Goal: Task Accomplishment & Management: Complete application form

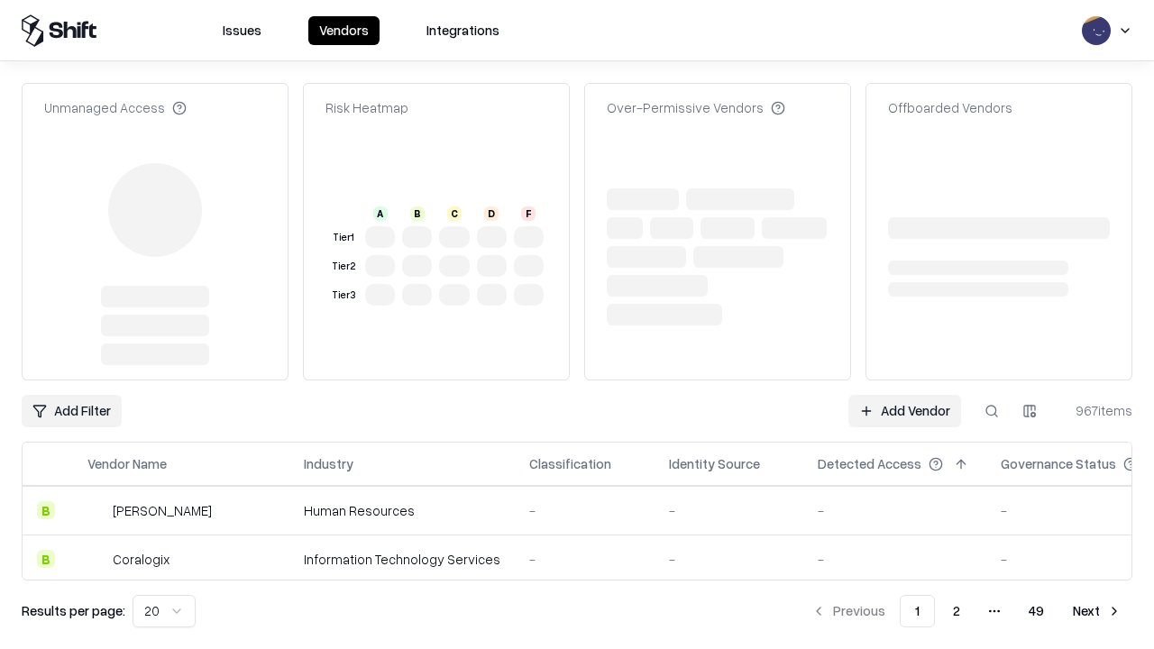
click at [905, 395] on link "Add Vendor" at bounding box center [905, 411] width 113 height 32
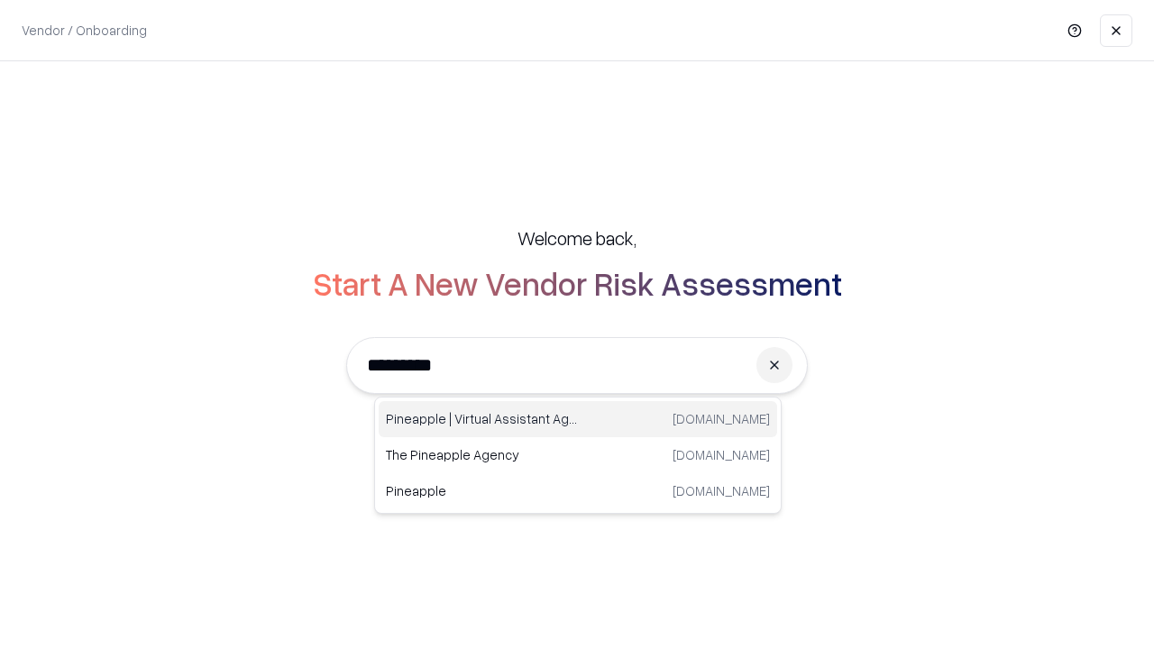
click at [578, 419] on div "Pineapple | Virtual Assistant Agency trypineapple.com" at bounding box center [578, 419] width 399 height 36
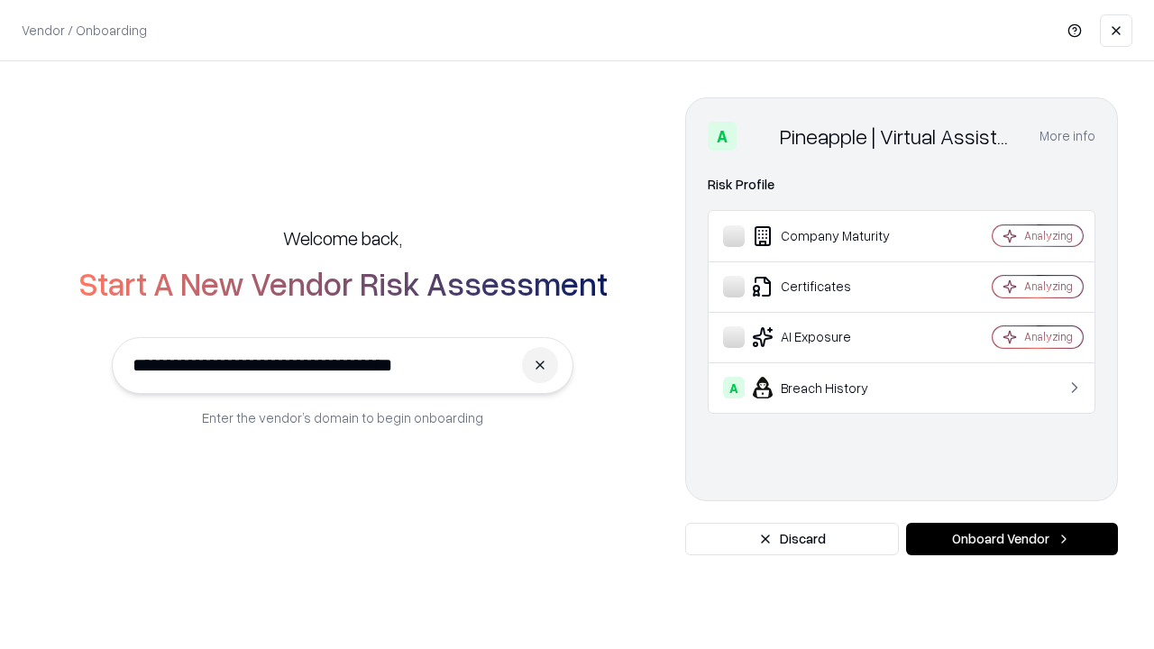
type input "**********"
click at [1012, 539] on button "Onboard Vendor" at bounding box center [1012, 539] width 212 height 32
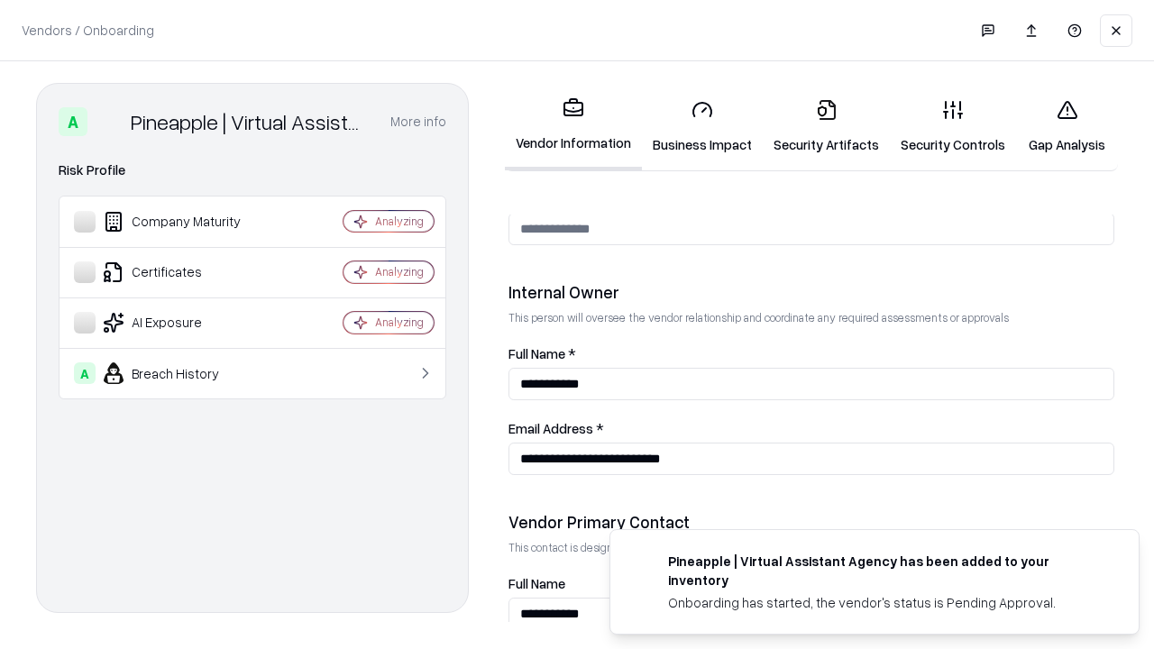
scroll to position [934, 0]
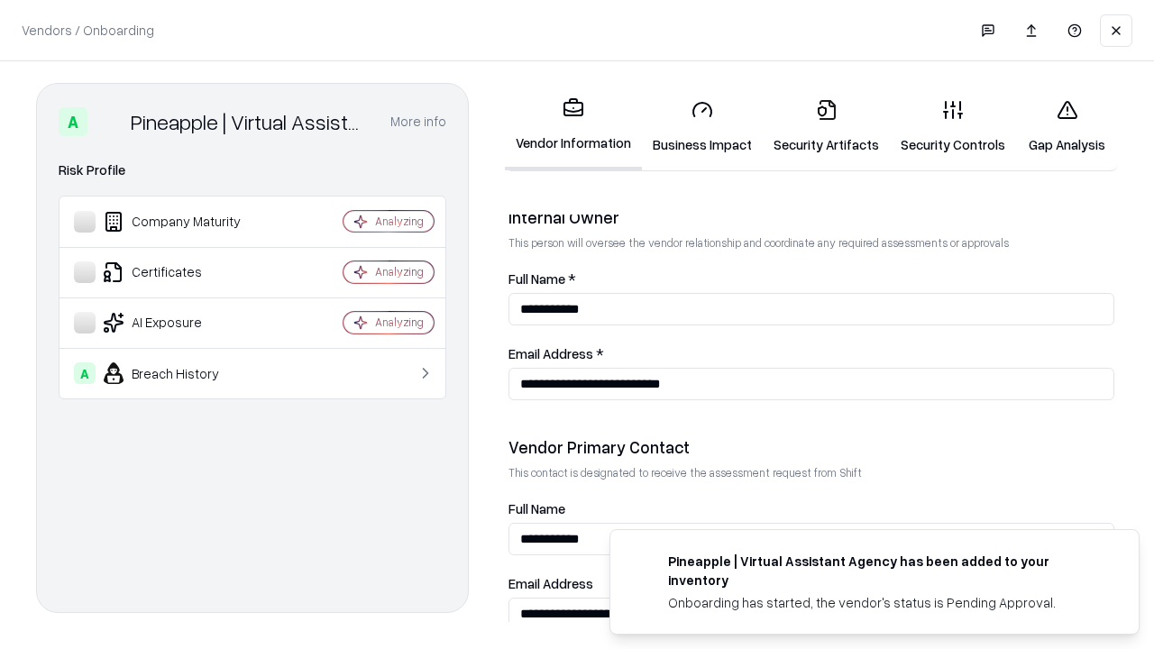
click at [826, 126] on link "Security Artifacts" at bounding box center [826, 127] width 127 height 84
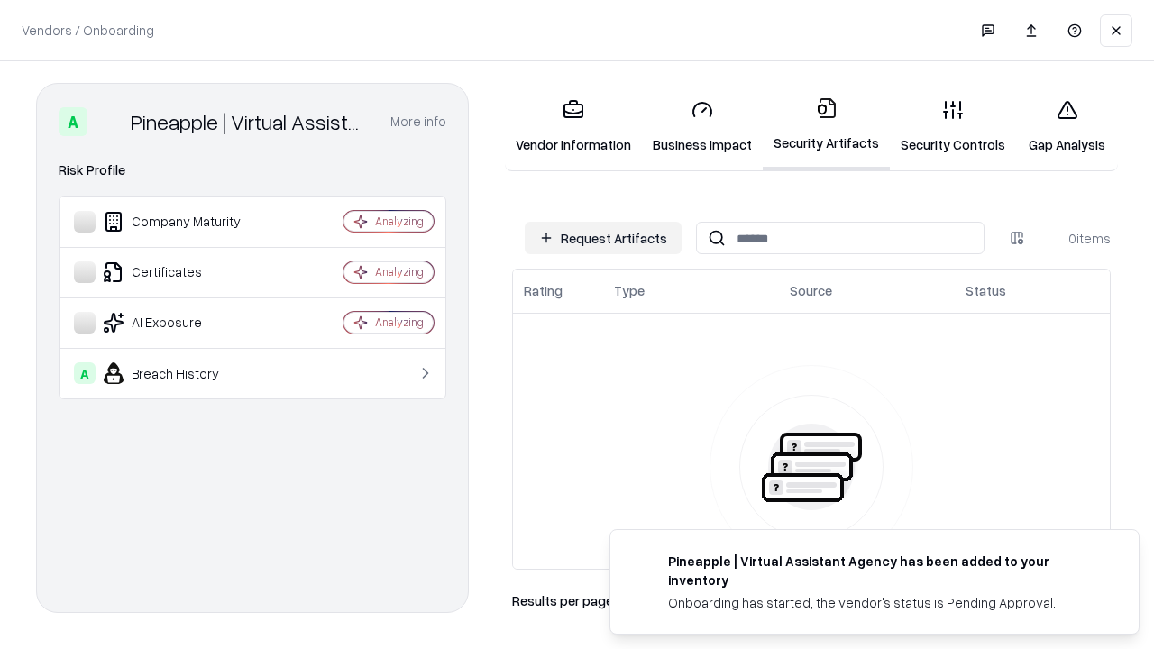
click at [603, 238] on button "Request Artifacts" at bounding box center [603, 238] width 157 height 32
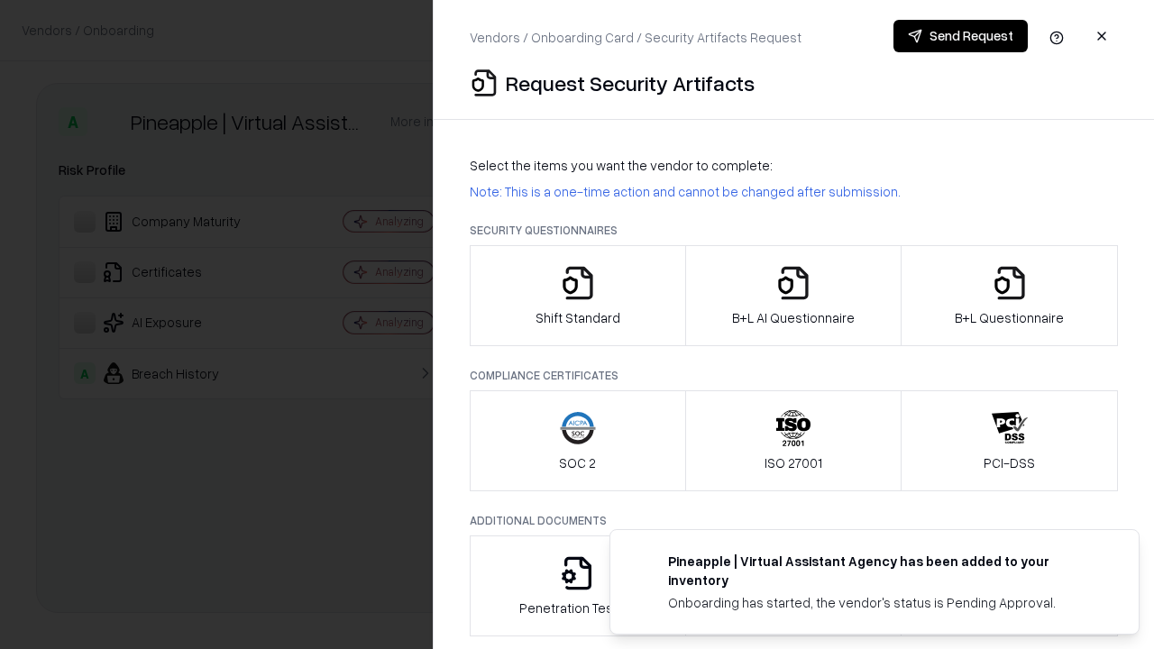
click at [1009, 296] on icon "button" at bounding box center [1010, 283] width 36 height 36
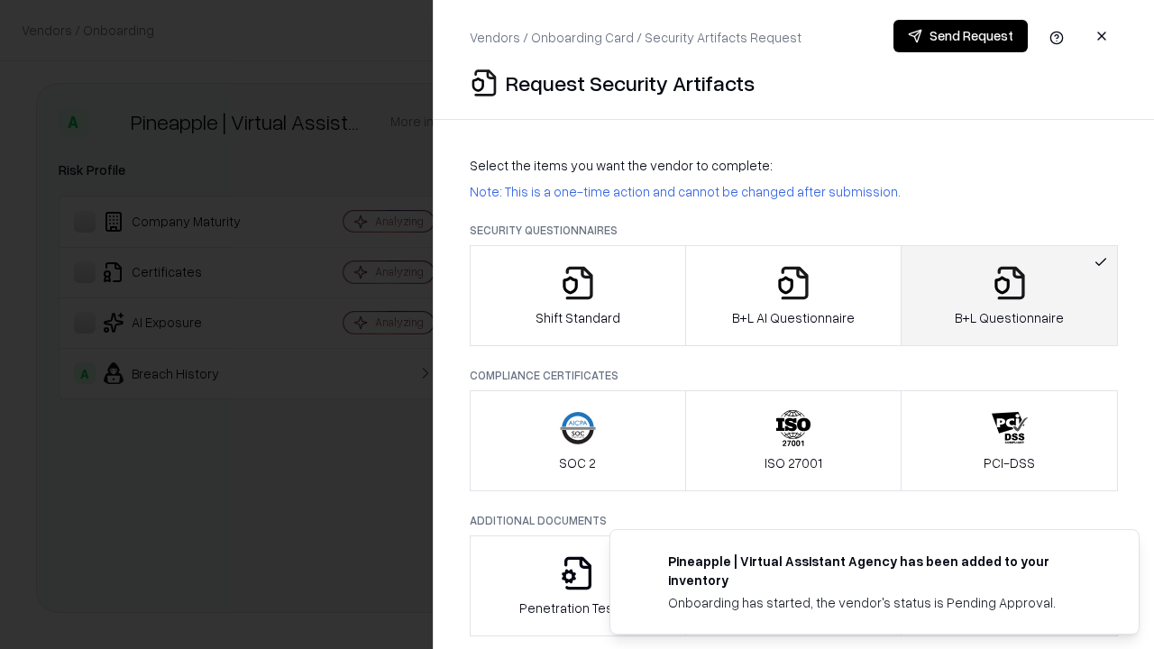
click at [793, 296] on icon "button" at bounding box center [794, 283] width 36 height 36
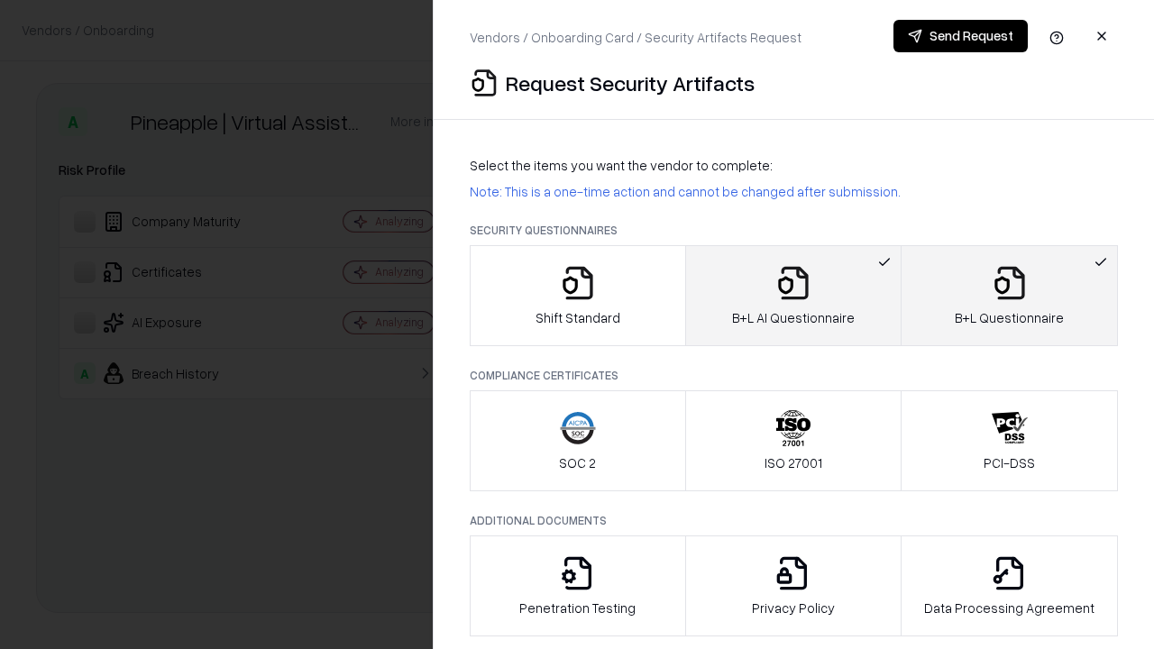
click at [961, 36] on button "Send Request" at bounding box center [961, 36] width 134 height 32
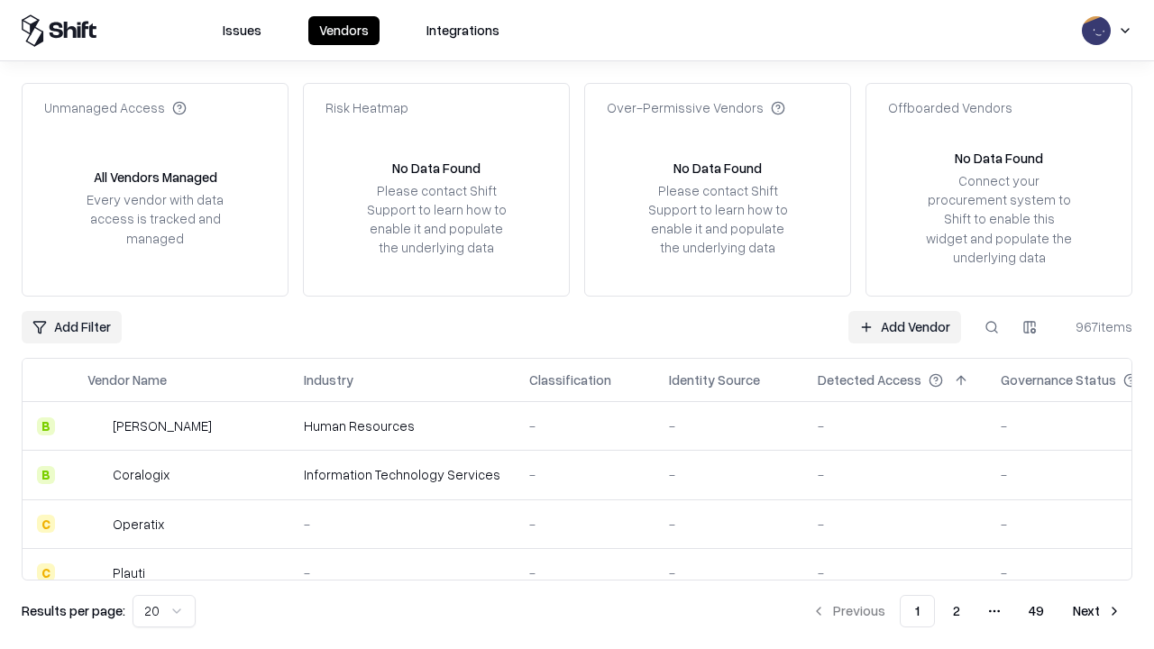
click at [992, 327] on button at bounding box center [992, 327] width 32 height 32
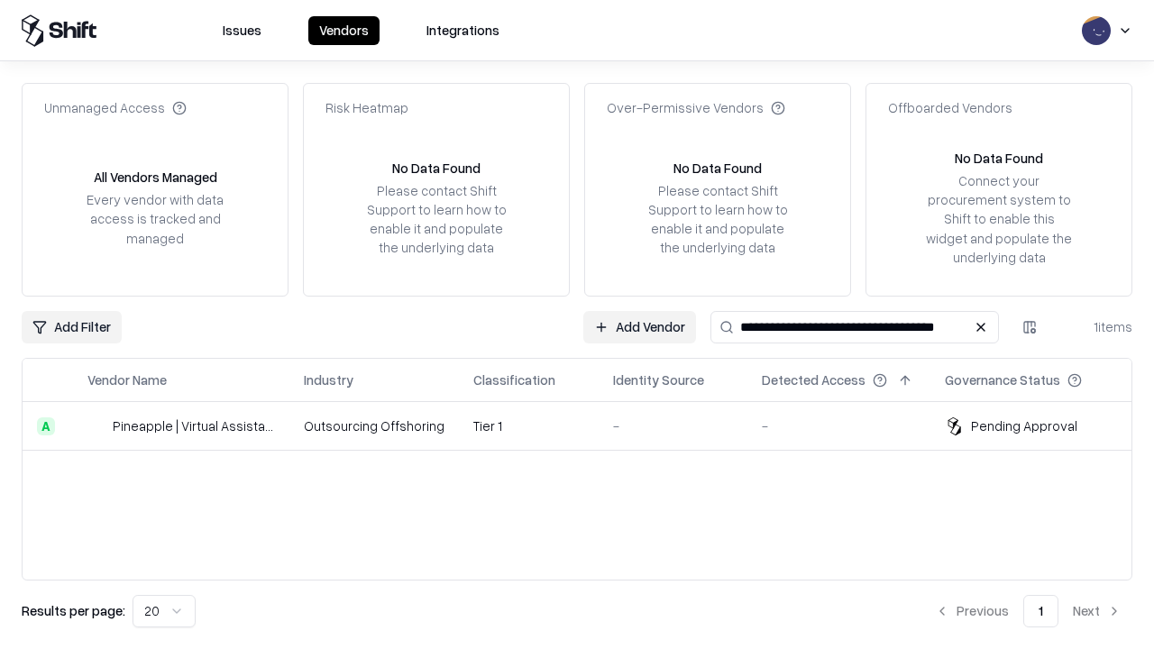
type input "**********"
click at [588, 426] on td "Tier 1" at bounding box center [529, 426] width 140 height 49
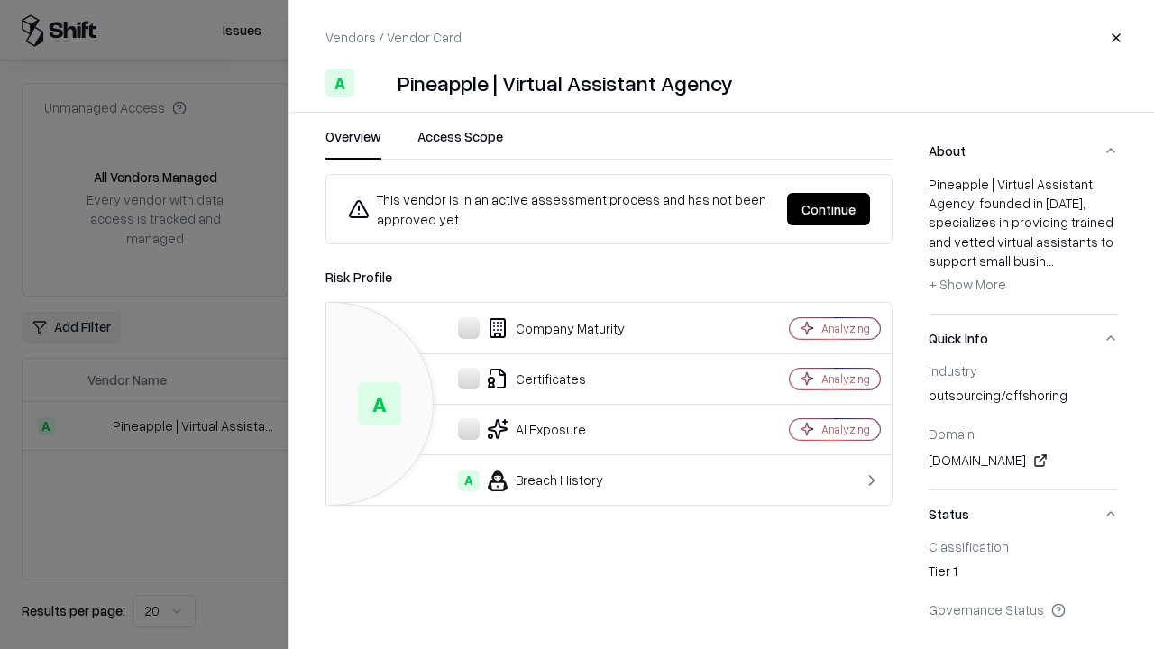
click at [829, 209] on button "Continue" at bounding box center [828, 209] width 83 height 32
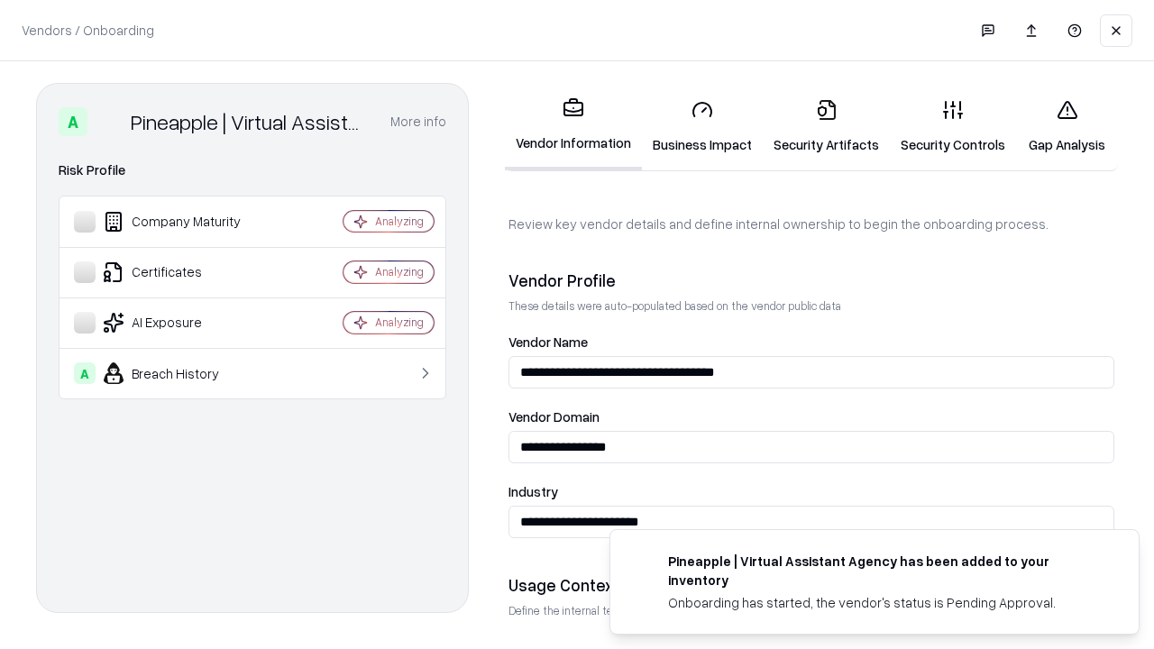
click at [826, 126] on link "Security Artifacts" at bounding box center [826, 127] width 127 height 84
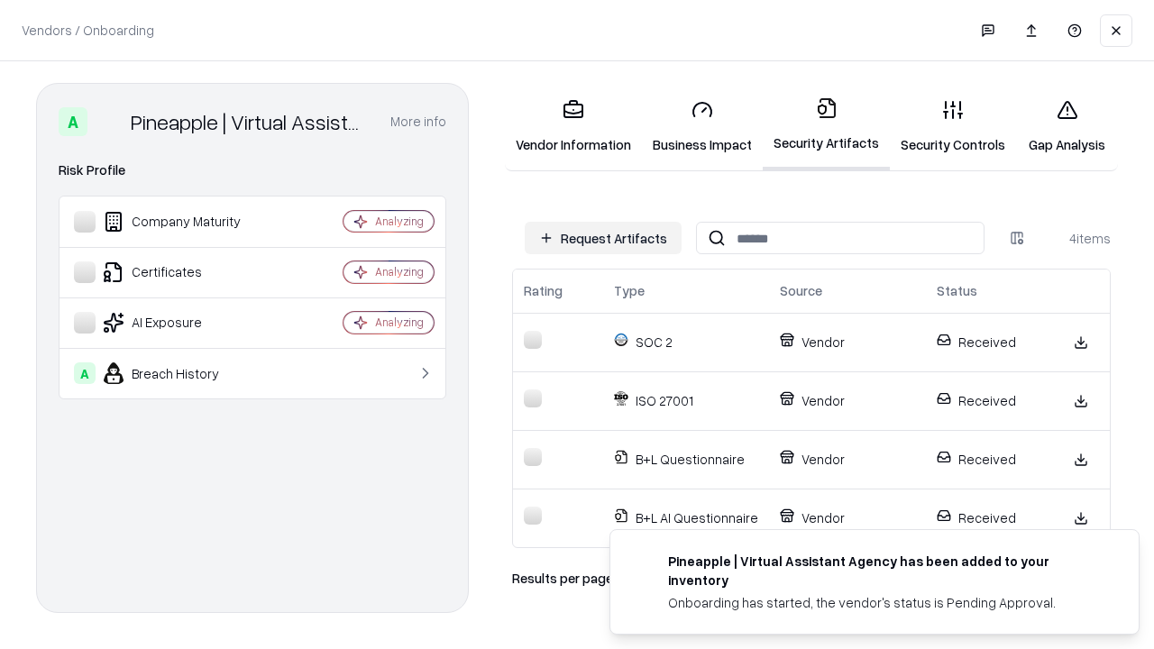
click at [1067, 126] on link "Gap Analysis" at bounding box center [1067, 127] width 102 height 84
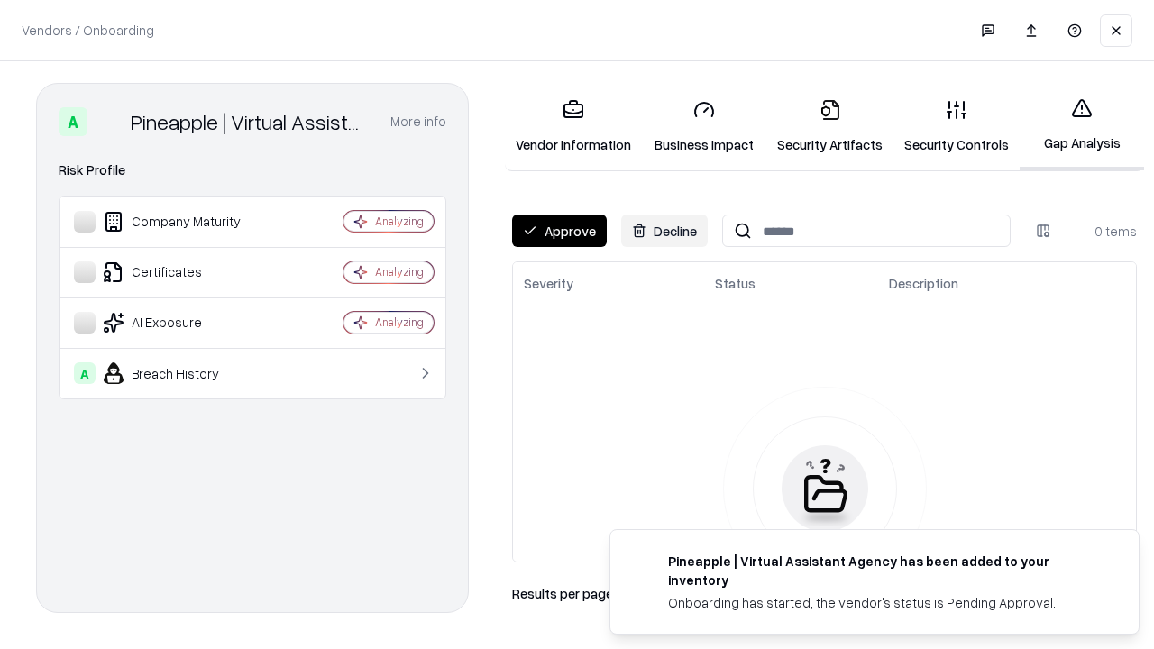
click at [559, 231] on button "Approve" at bounding box center [559, 231] width 95 height 32
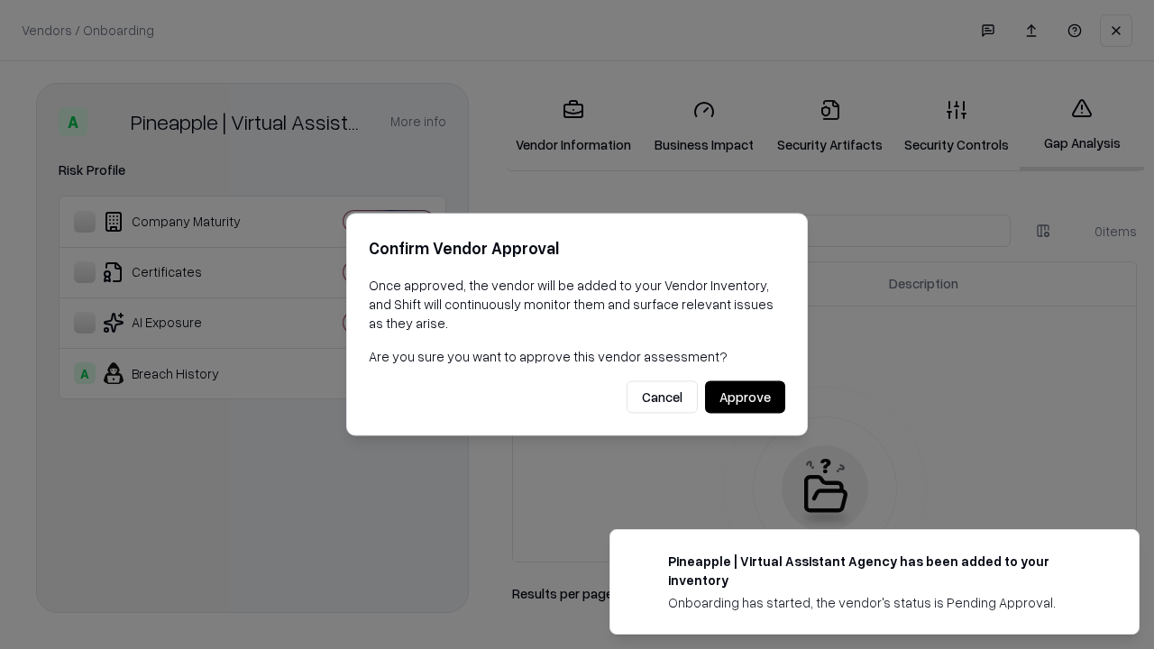
click at [745, 397] on button "Approve" at bounding box center [745, 398] width 80 height 32
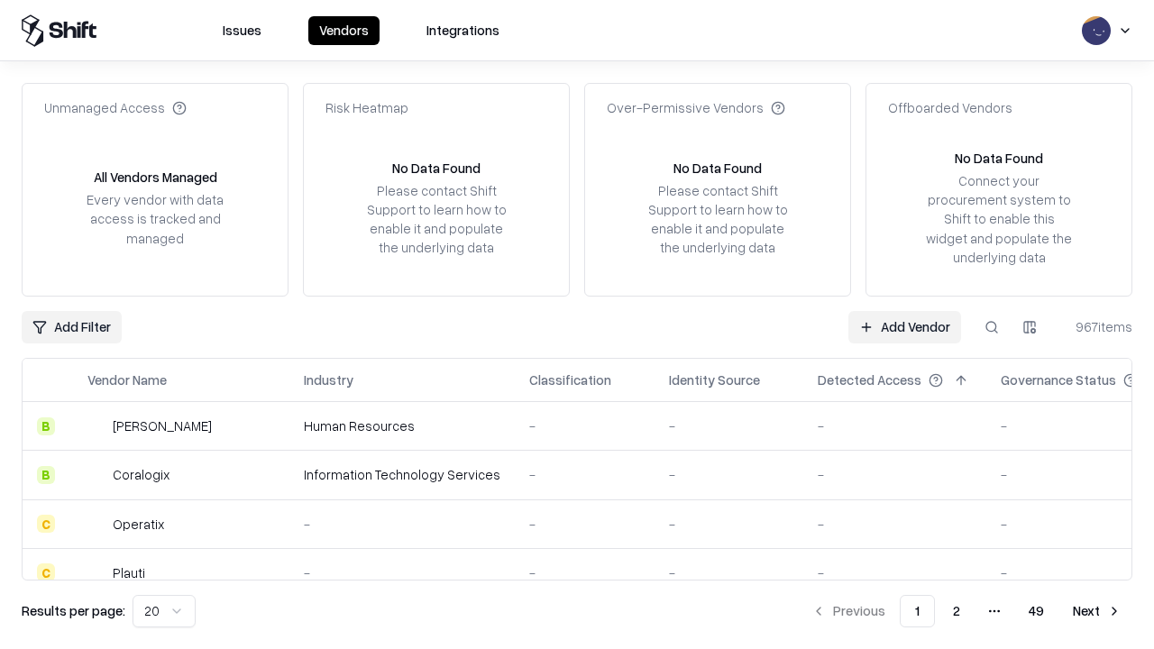
type input "**********"
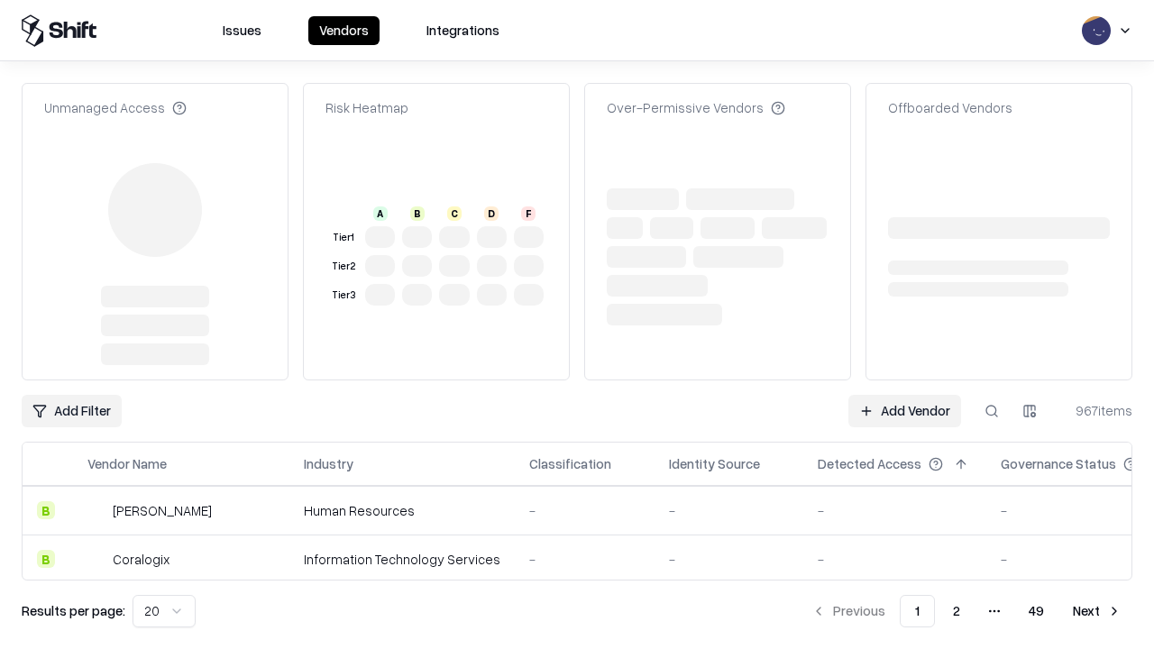
click at [905, 411] on link "Add Vendor" at bounding box center [905, 411] width 113 height 32
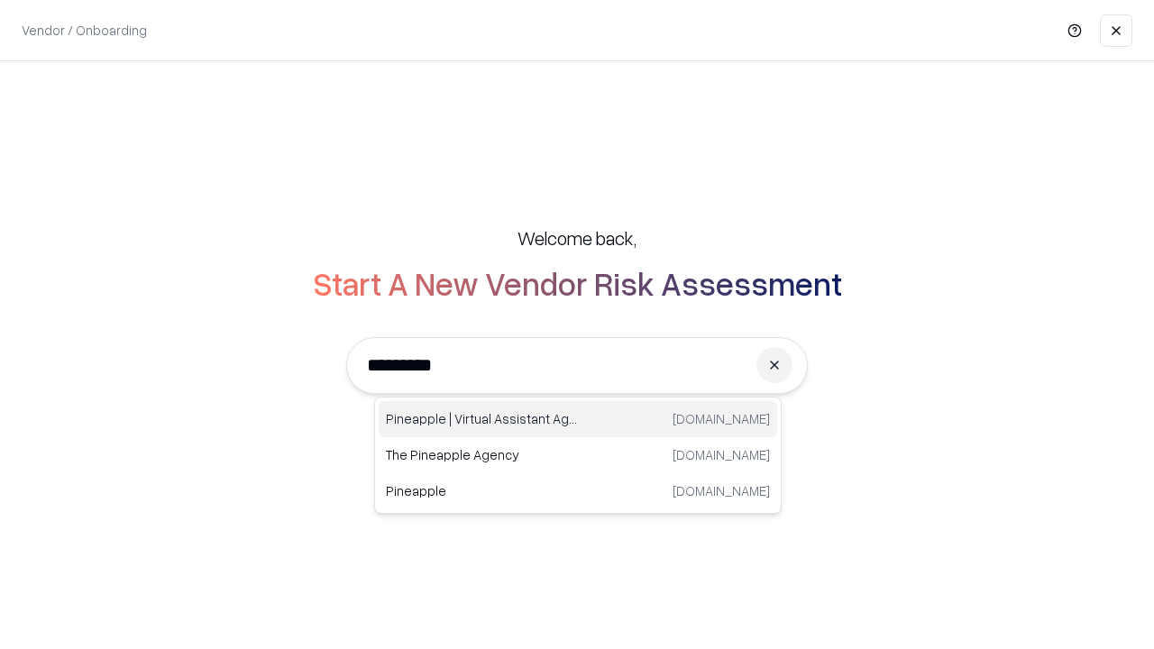
click at [578, 419] on div "Pineapple | Virtual Assistant Agency trypineapple.com" at bounding box center [578, 419] width 399 height 36
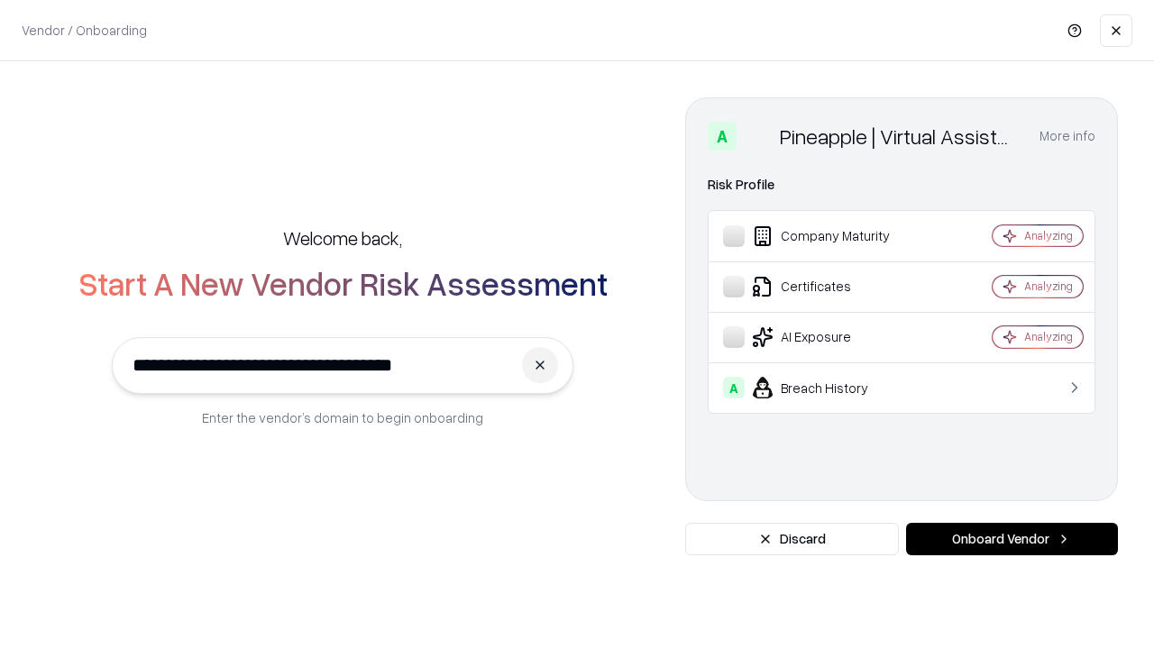
type input "**********"
click at [1012, 539] on button "Onboard Vendor" at bounding box center [1012, 539] width 212 height 32
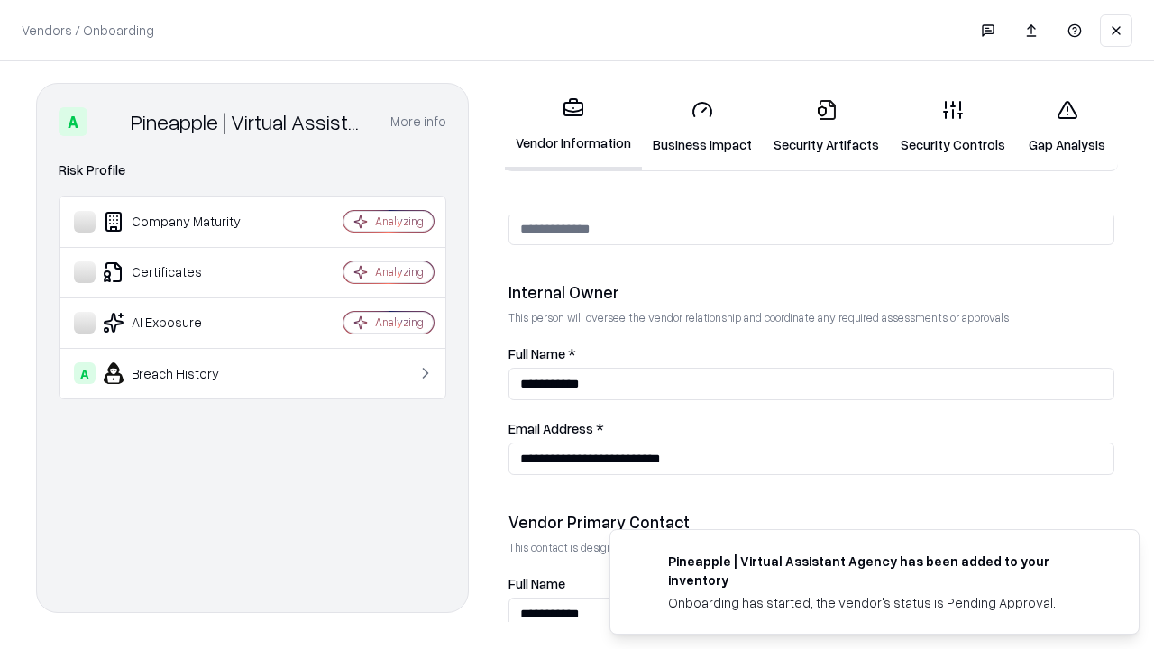
scroll to position [934, 0]
